Goal: Transaction & Acquisition: Obtain resource

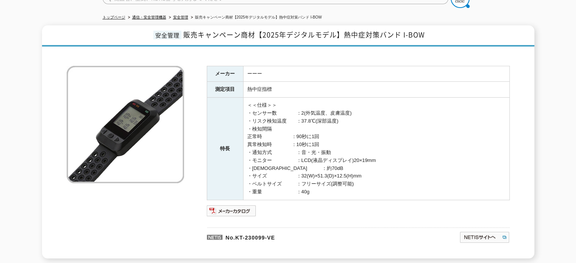
scroll to position [77, 0]
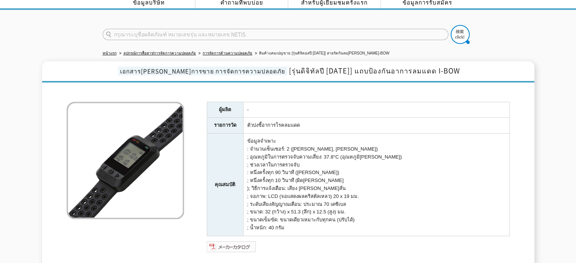
click at [239, 241] on img at bounding box center [232, 247] width 50 height 12
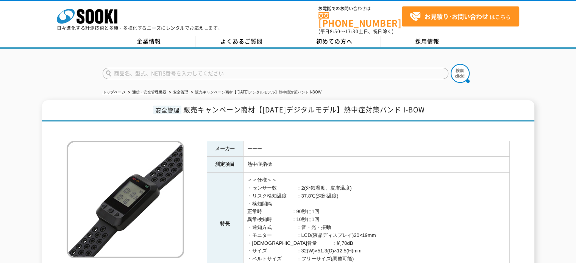
scroll to position [151, 0]
